Goal: Information Seeking & Learning: Learn about a topic

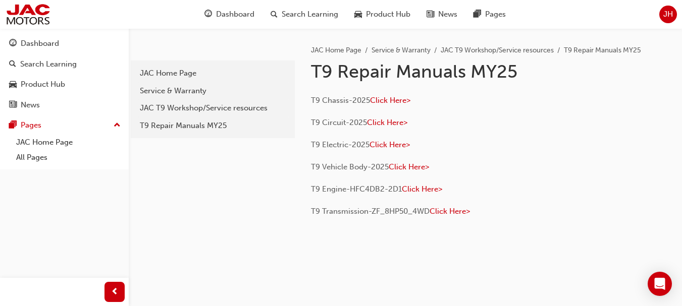
click at [235, 108] on div "JAC T9 Workshop/Service resources" at bounding box center [213, 108] width 146 height 12
click at [215, 91] on div "Service & Warranty" at bounding box center [213, 91] width 146 height 12
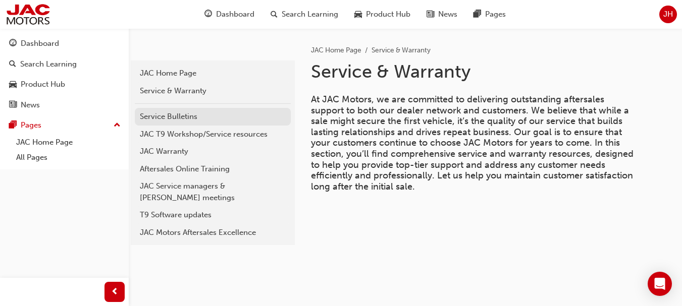
click at [217, 114] on div "Service Bulletins" at bounding box center [213, 117] width 146 height 12
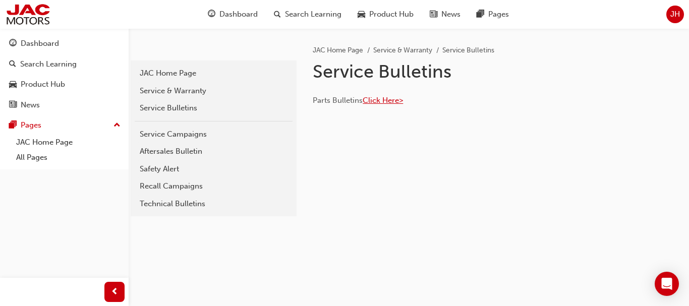
click at [377, 101] on span "Click Here>" at bounding box center [383, 100] width 40 height 9
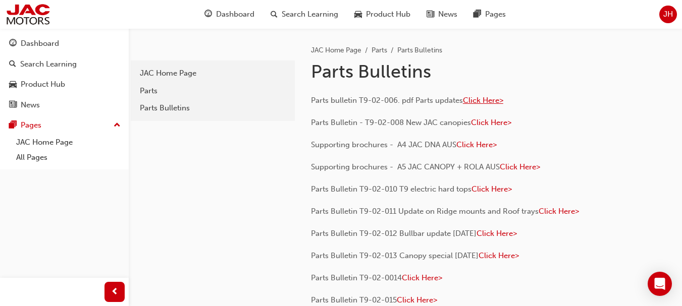
click at [491, 102] on span "Click Here>" at bounding box center [483, 100] width 40 height 9
click at [192, 103] on div "Parts Bulletins" at bounding box center [213, 108] width 146 height 12
click at [484, 100] on span "Click Here>" at bounding box center [483, 100] width 40 height 9
click at [165, 113] on div "Parts Bulletins" at bounding box center [213, 108] width 146 height 12
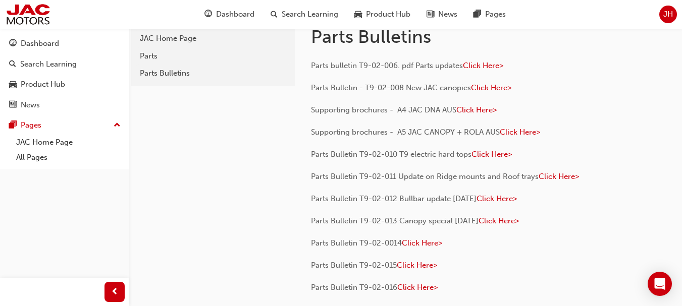
scroll to position [21, 0]
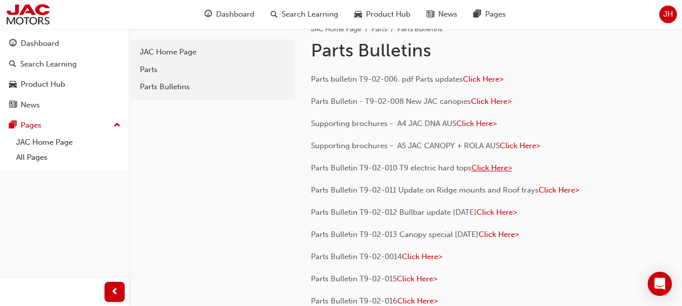
click at [487, 170] on span "Click Here>" at bounding box center [491, 167] width 40 height 9
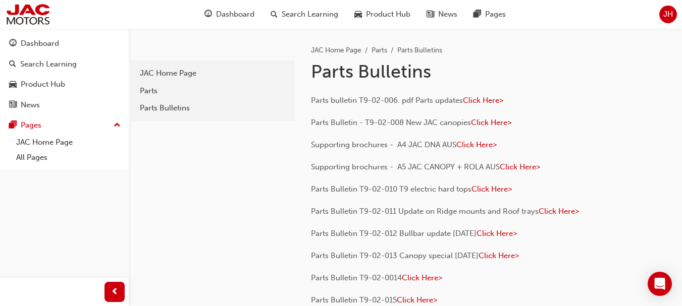
click at [205, 72] on div "JAC Home Page" at bounding box center [213, 74] width 146 height 12
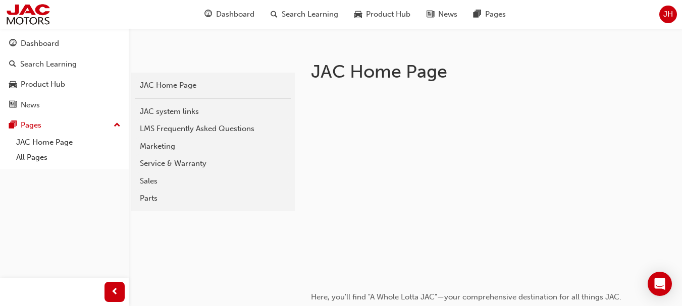
scroll to position [202, 0]
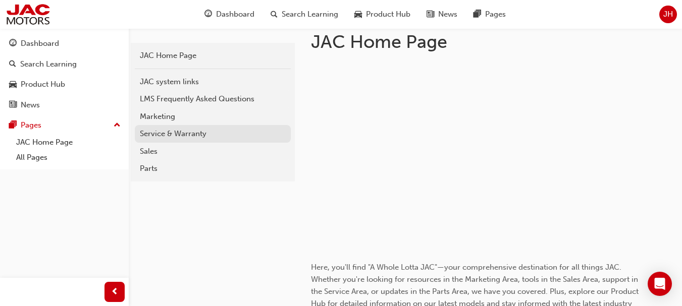
click at [220, 140] on link "Service & Warranty" at bounding box center [213, 134] width 156 height 18
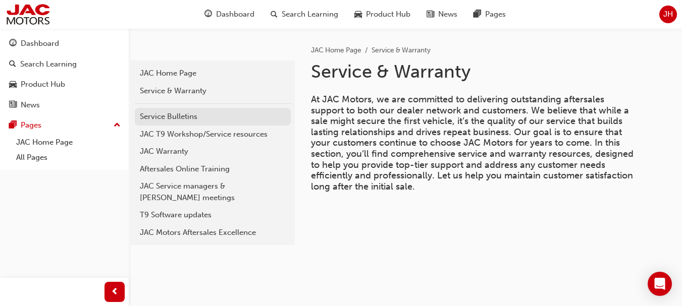
click at [235, 123] on link "Service Bulletins" at bounding box center [213, 117] width 156 height 18
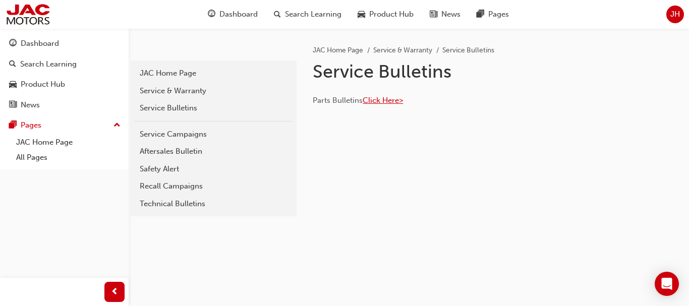
click at [372, 102] on span "Click Here>" at bounding box center [383, 100] width 40 height 9
click at [200, 186] on div "Recall Campaigns" at bounding box center [214, 187] width 148 height 12
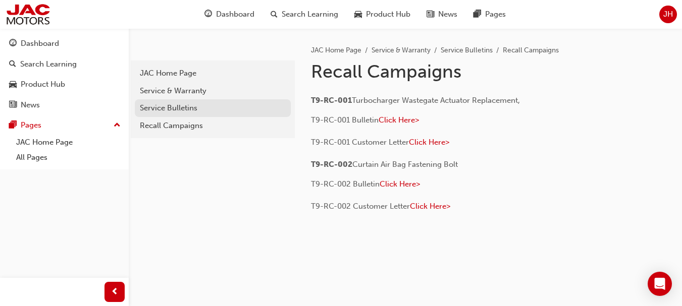
click at [169, 104] on div "Service Bulletins" at bounding box center [213, 108] width 146 height 12
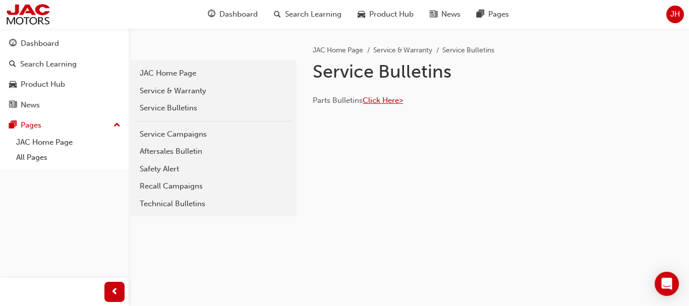
click at [383, 101] on span "Click Here>" at bounding box center [383, 100] width 40 height 9
click at [218, 189] on div "Recall Campaigns" at bounding box center [214, 187] width 148 height 12
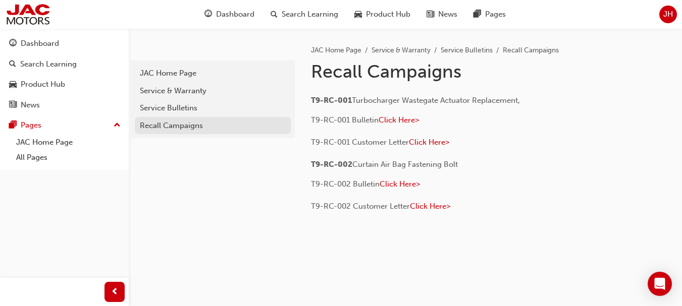
click at [195, 124] on div "Recall Campaigns" at bounding box center [213, 126] width 146 height 12
click at [176, 121] on div "Recall Campaigns" at bounding box center [213, 126] width 146 height 12
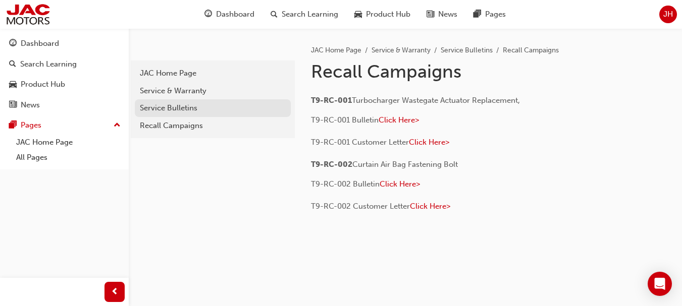
click at [186, 113] on div "Service Bulletins" at bounding box center [213, 108] width 146 height 12
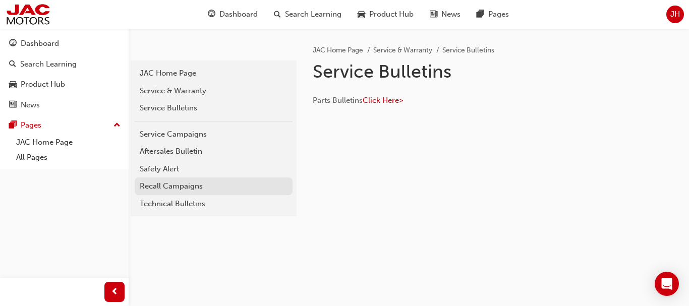
click at [210, 184] on div "Recall Campaigns" at bounding box center [214, 187] width 148 height 12
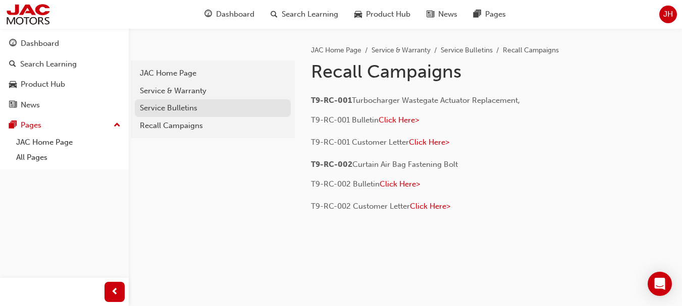
click at [204, 109] on div "Service Bulletins" at bounding box center [213, 108] width 146 height 12
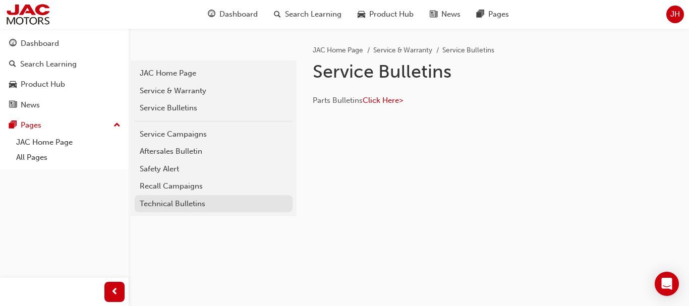
click at [205, 204] on div "Technical Bulletins" at bounding box center [214, 204] width 148 height 12
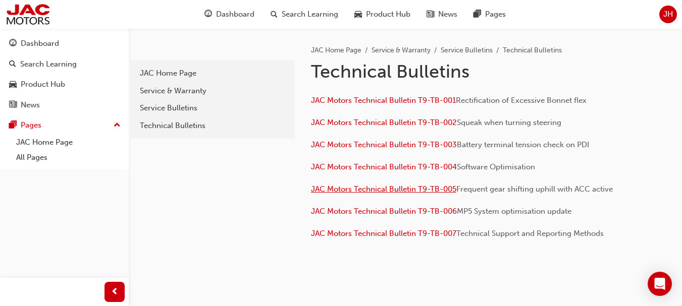
click at [445, 189] on span "JAC Motors Technical Bulletin T9-TB-005" at bounding box center [383, 189] width 145 height 9
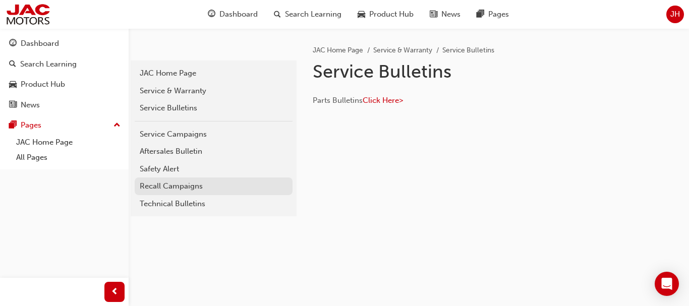
click at [192, 184] on div "Recall Campaigns" at bounding box center [214, 187] width 148 height 12
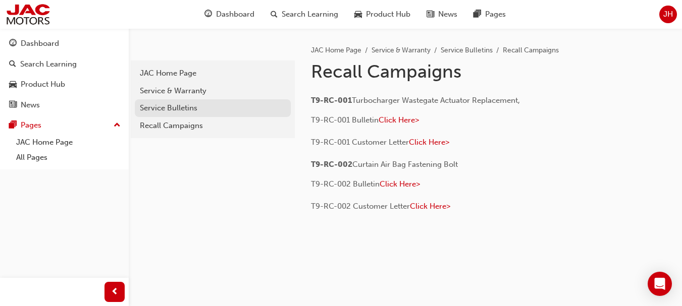
click at [237, 108] on div "Service Bulletins" at bounding box center [213, 108] width 146 height 12
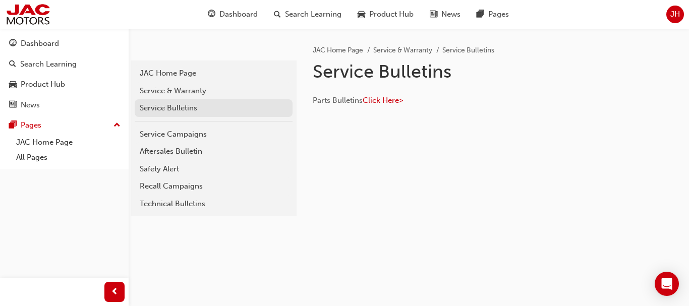
click at [211, 103] on div "Service Bulletins" at bounding box center [214, 108] width 148 height 12
click at [387, 103] on span "Click Here>" at bounding box center [383, 100] width 40 height 9
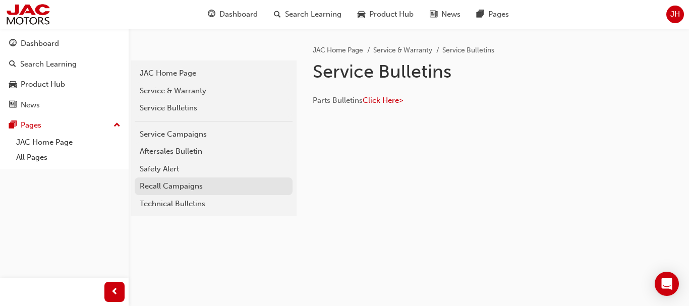
click at [200, 185] on div "Recall Campaigns" at bounding box center [214, 187] width 148 height 12
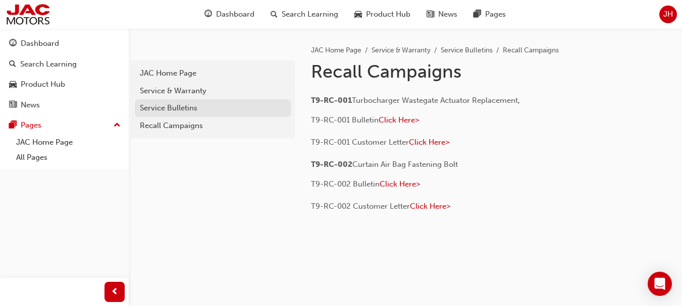
click at [183, 111] on div "Service Bulletins" at bounding box center [213, 108] width 146 height 12
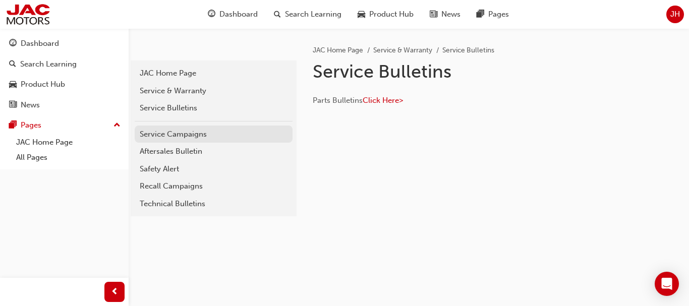
click at [205, 137] on div "Service Campaigns" at bounding box center [214, 135] width 148 height 12
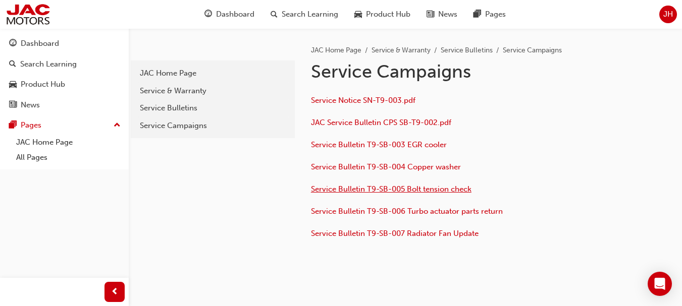
click at [397, 189] on span "Service Bulletin T9-SB-005 Bolt tension check" at bounding box center [391, 189] width 160 height 9
click at [398, 192] on span "Service Bulletin T9-SB-005 Bolt tension check" at bounding box center [391, 189] width 160 height 9
click at [396, 123] on span "JAC Service Bulletin CPS SB-T9-002.pdf" at bounding box center [381, 122] width 140 height 9
click at [383, 234] on span "Service Bulletin T9-SB-007 Radiator Fan Update" at bounding box center [395, 233] width 168 height 9
click at [389, 142] on span "Service Bulletin T9-SB-003 EGR cooler" at bounding box center [379, 144] width 136 height 9
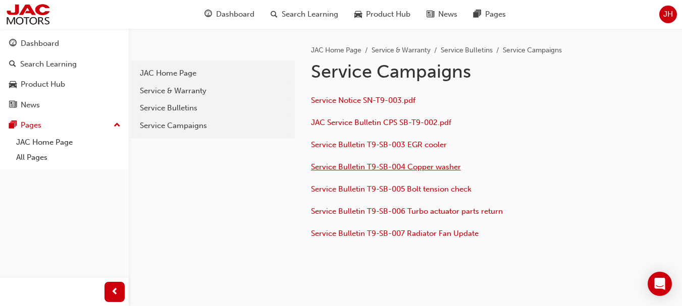
click at [428, 167] on span "Service Bulletin T9-SB-004 Copper washer" at bounding box center [386, 166] width 150 height 9
click at [407, 208] on span "Service Bulletin T9-SB-006 Turbo actuator parts return" at bounding box center [407, 211] width 192 height 9
